Goal: Task Accomplishment & Management: Use online tool/utility

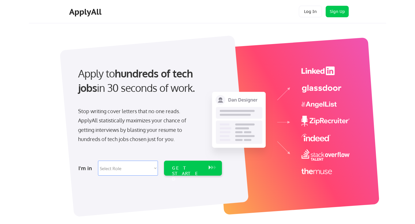
click at [150, 167] on select "Select Role Software Engineering Product Management Customer Success Sales UI/U…" at bounding box center [128, 168] width 60 height 15
select select ""engineering""
click at [98, 161] on select "Select Role Software Engineering Product Management Customer Success Sales UI/U…" at bounding box center [128, 168] width 60 height 15
select select ""engineering""
click at [182, 167] on div "GET STARTED" at bounding box center [187, 173] width 31 height 17
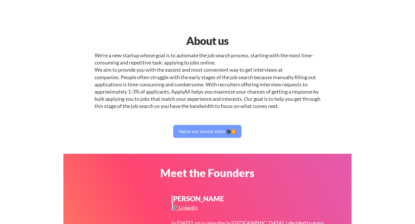
select select ""engineering""
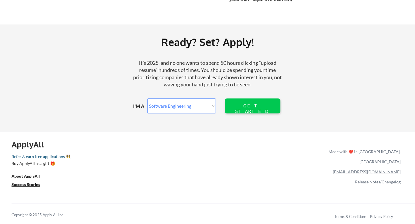
scroll to position [672, 0]
